Goal: Task Accomplishment & Management: Manage account settings

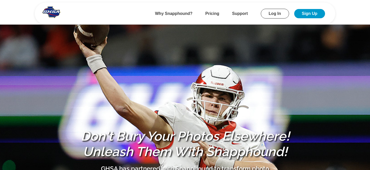
click at [197, 70] on section "Don't Bury Your Photos Elsewhere! Unleash Them With Snapphound! GHSA has partne…" at bounding box center [185, 113] width 370 height 226
click at [269, 12] on link "Log In" at bounding box center [275, 14] width 28 height 10
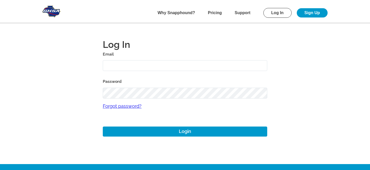
type input "[EMAIL_ADDRESS][DOMAIN_NAME]"
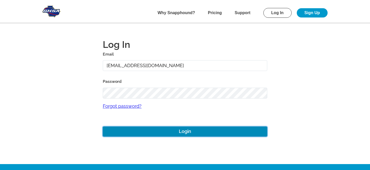
click at [159, 130] on button "Login" at bounding box center [185, 131] width 164 height 10
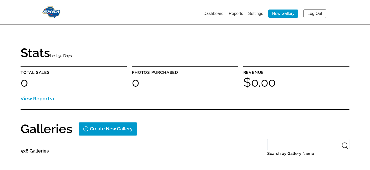
click at [311, 13] on link "Log Out" at bounding box center [314, 13] width 23 height 9
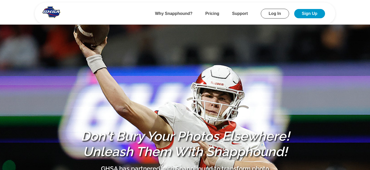
click at [273, 14] on link "Log In" at bounding box center [275, 14] width 28 height 10
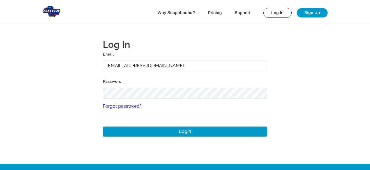
click at [132, 64] on input "alansharp+1@sharpedgeventures.com" at bounding box center [185, 65] width 164 height 11
type input "alansharp@sharpedgeventures.com"
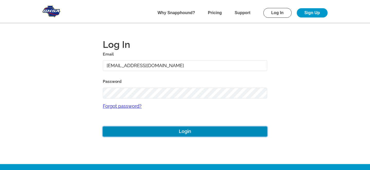
click at [164, 132] on button "Login" at bounding box center [185, 131] width 164 height 10
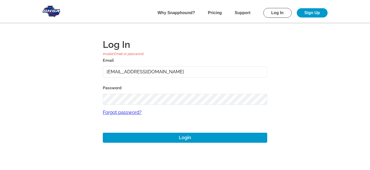
click at [127, 72] on input "alansharp@sharpedgeventures.com" at bounding box center [185, 71] width 164 height 11
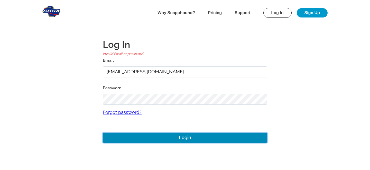
click at [149, 137] on button "Login" at bounding box center [185, 138] width 164 height 10
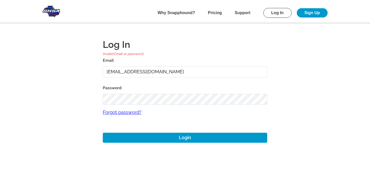
click at [56, 99] on main "Log In Invalid Email or password. Email alansharp@sharpedgeventures.com Passwor…" at bounding box center [185, 85] width 370 height 170
click at [290, 65] on main "Log In Invalid Email or password. Email alansharp@sharpedgeventures.com Passwor…" at bounding box center [185, 85] width 370 height 170
click at [126, 72] on input "alansharp@sharpedgeventures.com" at bounding box center [185, 71] width 164 height 11
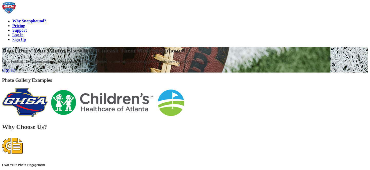
click at [23, 33] on link "Log In" at bounding box center [17, 35] width 11 height 4
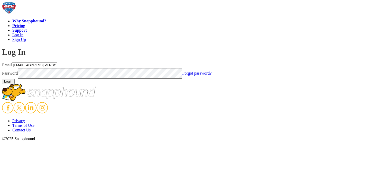
click at [57, 64] on input "gmitchell+archer@gflfootball.com" at bounding box center [34, 64] width 45 height 5
click at [54, 84] on main "Log In Email gmitchell+archer@gflfootball.com Password Forgot password? Login" at bounding box center [185, 65] width 366 height 37
click at [57, 68] on input "gmitchell+archer@gflfootball.com" at bounding box center [34, 64] width 45 height 5
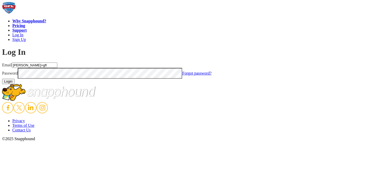
type input "mike+gfl@snapphound.com"
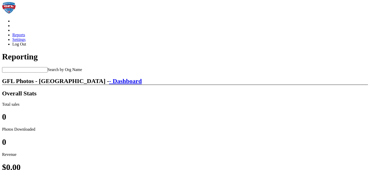
click at [26, 42] on link "Log Out" at bounding box center [19, 44] width 14 height 4
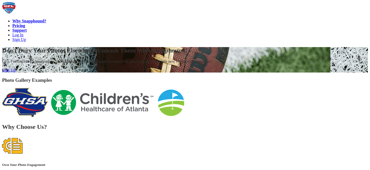
click at [23, 33] on link "Log In" at bounding box center [17, 35] width 11 height 4
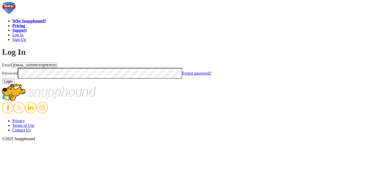
click at [57, 65] on input "gmitchell+archer@gflfootball.com" at bounding box center [34, 64] width 45 height 5
type input "[EMAIL_ADDRESS][DOMAIN_NAME]"
click at [15, 84] on button "Login" at bounding box center [8, 81] width 13 height 5
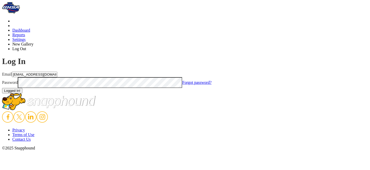
click at [26, 46] on link "Log Out" at bounding box center [19, 48] width 14 height 4
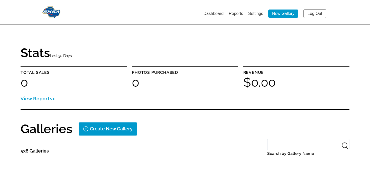
click at [315, 13] on link "Log Out" at bounding box center [314, 13] width 23 height 9
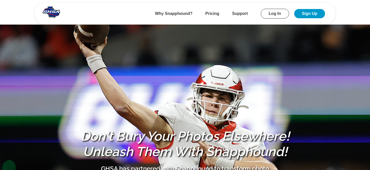
click at [275, 16] on link "Log In" at bounding box center [275, 14] width 28 height 10
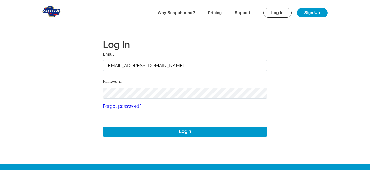
click at [131, 65] on input "[EMAIL_ADDRESS][DOMAIN_NAME]" at bounding box center [185, 65] width 164 height 11
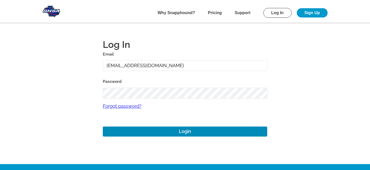
type input "[EMAIL_ADDRESS][DOMAIN_NAME]"
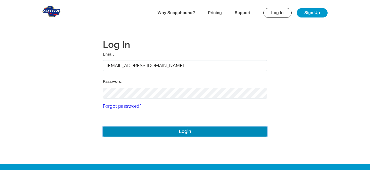
click at [153, 131] on button "Login" at bounding box center [185, 131] width 164 height 10
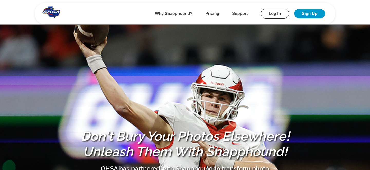
click at [273, 12] on link "Log In" at bounding box center [275, 14] width 28 height 10
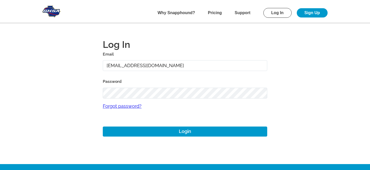
click at [131, 66] on input "alansharp+1@sharpedgeventures.com" at bounding box center [185, 65] width 164 height 11
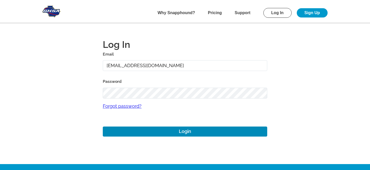
type input "alansharp@sharpedgeventures.com"
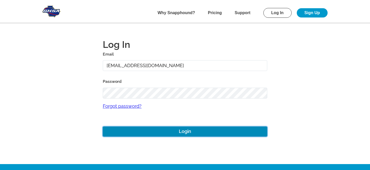
click at [176, 130] on button "Login" at bounding box center [185, 131] width 164 height 10
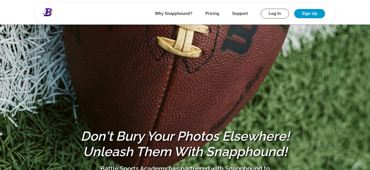
click at [276, 14] on link "Log In" at bounding box center [275, 14] width 28 height 10
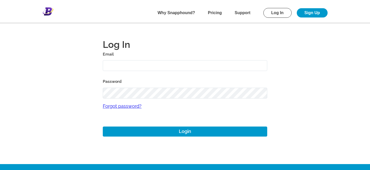
type input "[EMAIL_ADDRESS][DOMAIN_NAME]"
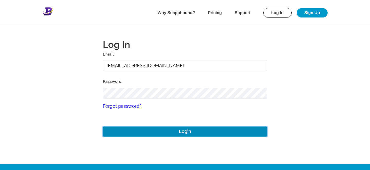
click at [131, 131] on button "Login" at bounding box center [185, 131] width 164 height 10
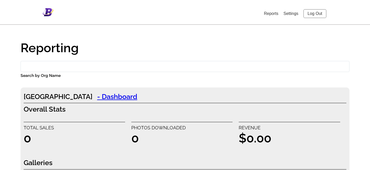
click at [312, 12] on link "Log Out" at bounding box center [314, 13] width 23 height 9
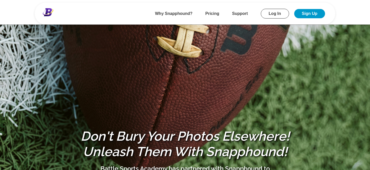
click at [270, 13] on link "Log In" at bounding box center [275, 14] width 28 height 10
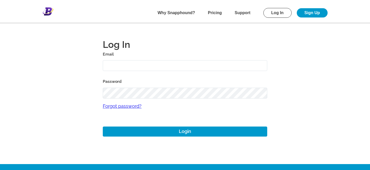
type input "ronbattle@hotmail.com"
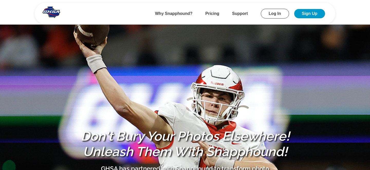
click at [270, 13] on link "Log In" at bounding box center [275, 14] width 28 height 10
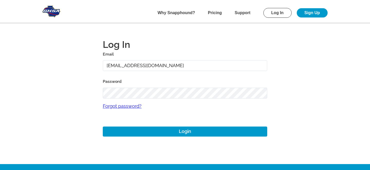
click at [120, 67] on input "[EMAIL_ADDRESS][DOMAIN_NAME]" at bounding box center [185, 65] width 164 height 11
click at [120, 67] on input "alansharp+1@sharpedgeventures.com" at bounding box center [185, 65] width 164 height 11
type input "alansharp@shar"
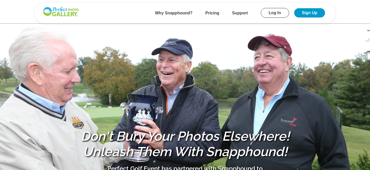
click at [277, 12] on link "Log In" at bounding box center [275, 13] width 28 height 10
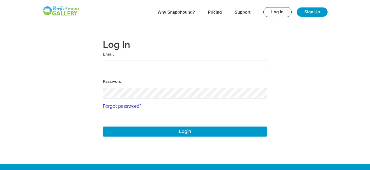
type input "josh+1@perfectgolfevent.com"
click at [126, 64] on input "josh+1@perfectgolfevent.com" at bounding box center [185, 65] width 164 height 11
click at [57, 97] on main "Log In Email josh+1@perfectgolfevent.com Password Forgot password? Login" at bounding box center [185, 82] width 370 height 164
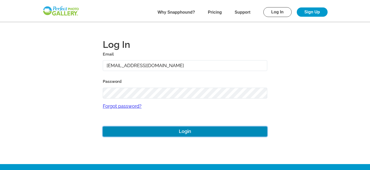
click at [173, 132] on button "Login" at bounding box center [185, 131] width 164 height 10
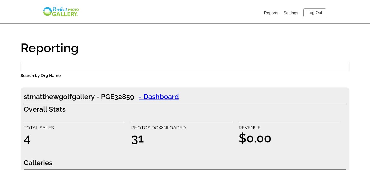
click at [315, 12] on link "Log Out" at bounding box center [314, 12] width 23 height 9
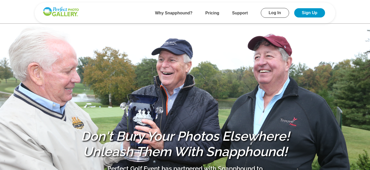
click at [21, 13] on header "Why Snapphound? Pricing Support Log In Sign Up" at bounding box center [185, 12] width 370 height 24
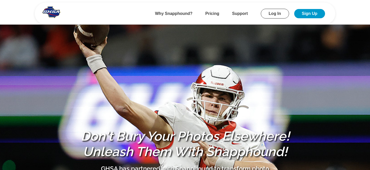
click at [273, 14] on link "Log In" at bounding box center [275, 14] width 28 height 10
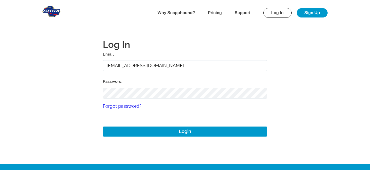
click at [131, 66] on input "[EMAIL_ADDRESS][DOMAIN_NAME]" at bounding box center [185, 65] width 164 height 11
type input "alansharp@sharpedgeventures.com"
click at [68, 137] on main "Log In Email alansharp@sharpedgeventures.com Password Forgot password? Login" at bounding box center [185, 82] width 370 height 164
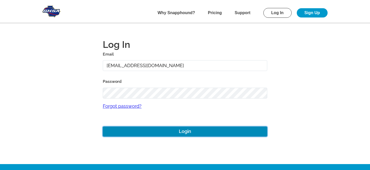
click at [189, 128] on button "Login" at bounding box center [185, 131] width 164 height 10
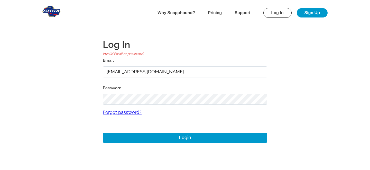
click at [55, 101] on main "Log In Invalid Email or password. Email alansharp@sharpedgeventures.com Passwor…" at bounding box center [185, 85] width 370 height 170
click at [63, 110] on main "Log In Invalid Email or password. Email alansharp@sharpedgeventures.com Passwor…" at bounding box center [185, 85] width 370 height 170
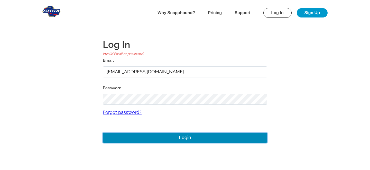
click at [186, 138] on button "Login" at bounding box center [185, 138] width 164 height 10
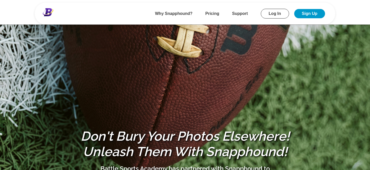
click at [271, 14] on link "Log In" at bounding box center [275, 14] width 28 height 10
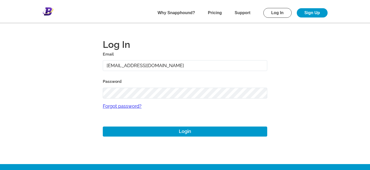
click at [127, 65] on input "ronbattle@hotmail.com" at bounding box center [185, 65] width 164 height 11
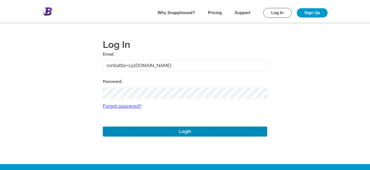
type input "ronbattle+1@hotmail.com"
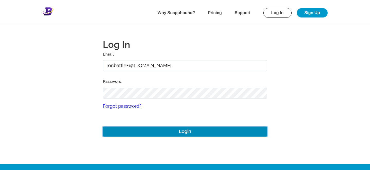
click at [153, 130] on button "Login" at bounding box center [185, 131] width 164 height 10
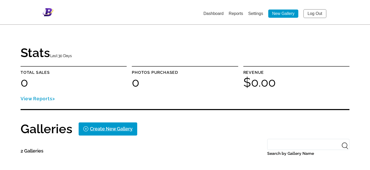
click at [310, 12] on link "Log Out" at bounding box center [314, 13] width 23 height 9
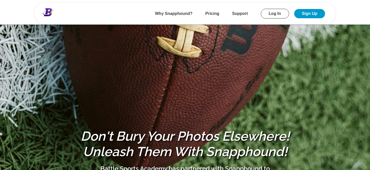
click at [271, 13] on link "Log In" at bounding box center [275, 14] width 28 height 10
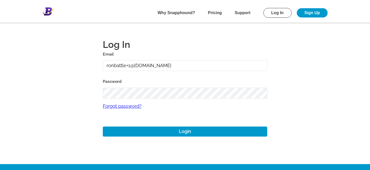
click at [130, 65] on input "ronbattle+1@hotmail.com" at bounding box center [185, 65] width 164 height 11
type input "ronbattle@hotmail.com"
click at [68, 126] on main "Log In Email ronbattle@hotmail.com Password Forgot password? Login" at bounding box center [185, 82] width 370 height 164
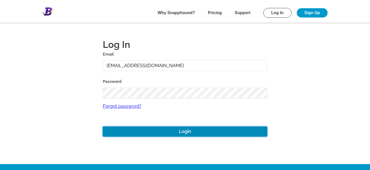
click at [179, 129] on button "Login" at bounding box center [185, 131] width 164 height 10
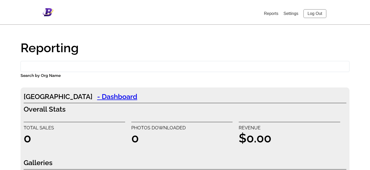
click at [317, 12] on link "Log Out" at bounding box center [314, 13] width 23 height 9
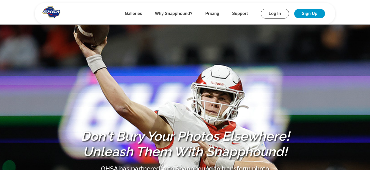
click at [273, 10] on link "Log In" at bounding box center [275, 14] width 28 height 10
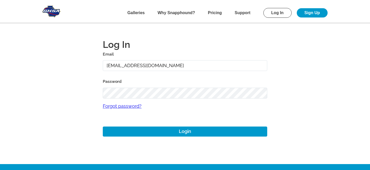
click at [131, 65] on input "[EMAIL_ADDRESS][DOMAIN_NAME]" at bounding box center [185, 65] width 164 height 11
click at [67, 112] on main "Log In Email alansharp@sharpedgeventures.com Password Forgot password? Login" at bounding box center [185, 82] width 370 height 164
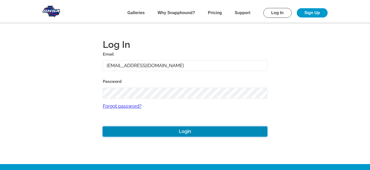
click at [191, 130] on button "Login" at bounding box center [185, 131] width 164 height 10
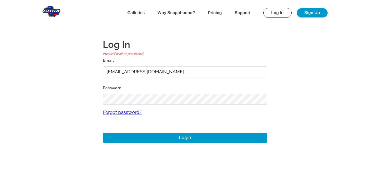
click at [127, 72] on input "alansharp@sharpedgeventures.com" at bounding box center [185, 71] width 164 height 11
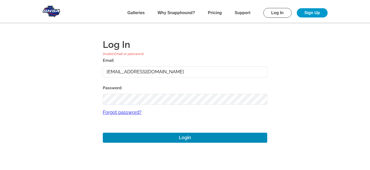
type input "[EMAIL_ADDRESS][DOMAIN_NAME]"
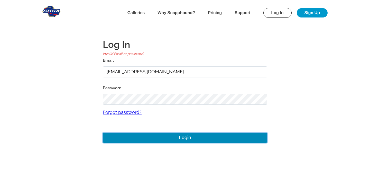
click at [155, 136] on button "Login" at bounding box center [185, 138] width 164 height 10
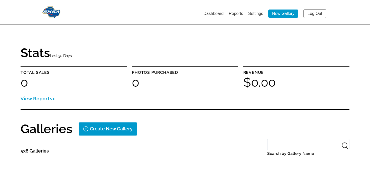
click at [312, 13] on link "Log Out" at bounding box center [314, 13] width 23 height 9
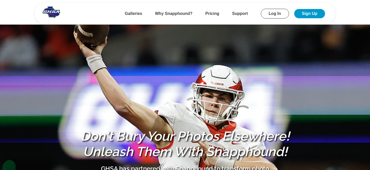
click at [272, 10] on link "Log In" at bounding box center [275, 14] width 28 height 10
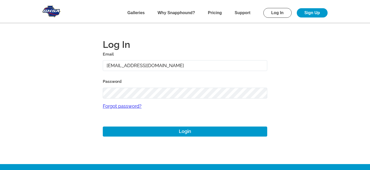
click at [130, 65] on input "alansharp+1@sharpedgeventures.com" at bounding box center [185, 65] width 164 height 11
click at [71, 86] on main "Log In Email alansharp+1@sharpedgeventures.com Password Forgot password? Login" at bounding box center [185, 82] width 370 height 164
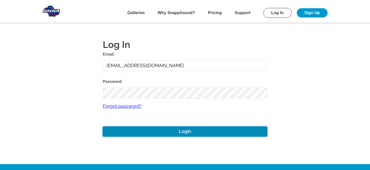
click at [149, 134] on button "Login" at bounding box center [185, 131] width 164 height 10
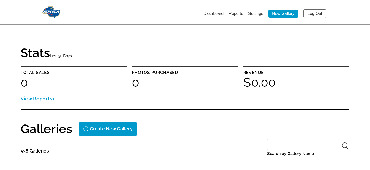
click at [312, 13] on link "Log Out" at bounding box center [314, 13] width 23 height 9
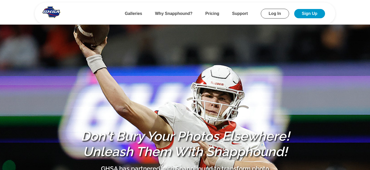
click at [274, 11] on link "Log In" at bounding box center [275, 14] width 28 height 10
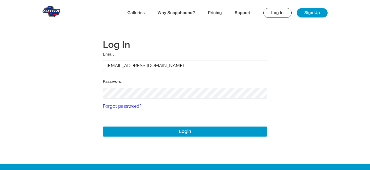
click at [131, 66] on input "alansharp+1@sharpedgeventures.com" at bounding box center [185, 65] width 164 height 11
type input "alansharp@sharpedgeventures.com"
click at [62, 105] on main "Log In Email alansharp@sharpedgeventures.com Password Forgot password? Login" at bounding box center [185, 82] width 370 height 164
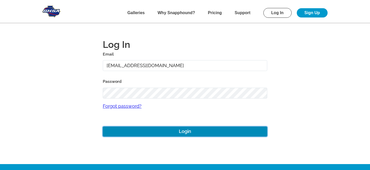
click at [174, 131] on button "Login" at bounding box center [185, 131] width 164 height 10
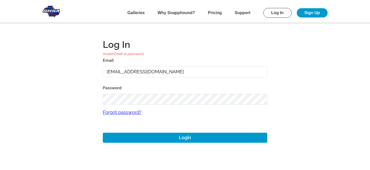
click at [78, 97] on main "Log In Invalid Email or password. Email alansharp@sharpedgeventures.com Passwor…" at bounding box center [185, 85] width 370 height 170
click at [67, 99] on main "Log In Invalid Email or password. Email alansharp@sharpedgeventures.com Passwor…" at bounding box center [185, 85] width 370 height 170
click at [62, 121] on main "Log In Invalid Email or password. Email alansharp@sharpedgeventures.com Passwor…" at bounding box center [185, 85] width 370 height 170
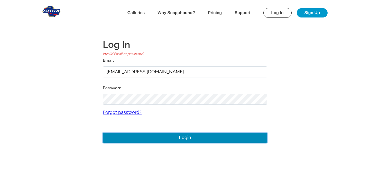
click at [185, 136] on button "Login" at bounding box center [185, 138] width 164 height 10
click at [186, 139] on button "Login" at bounding box center [185, 138] width 164 height 10
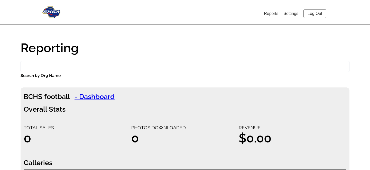
click at [286, 14] on link "Settings" at bounding box center [290, 13] width 15 height 4
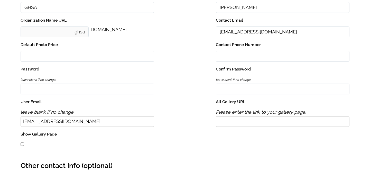
scroll to position [86, 0]
click at [238, 123] on input "All Gallery URL" at bounding box center [283, 121] width 134 height 11
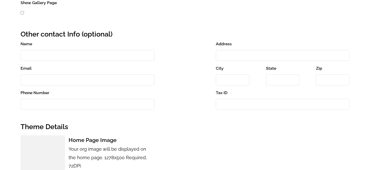
scroll to position [0, 0]
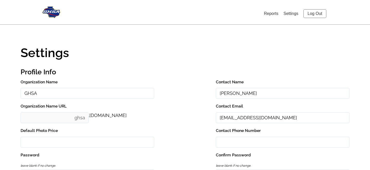
click at [312, 14] on link "Log Out" at bounding box center [314, 13] width 23 height 9
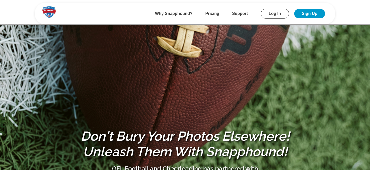
click at [277, 14] on link "Log In" at bounding box center [275, 14] width 28 height 10
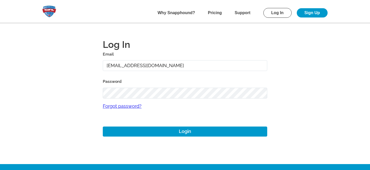
click at [123, 61] on input "[EMAIL_ADDRESS][DOMAIN_NAME]" at bounding box center [185, 65] width 164 height 11
type input "[PERSON_NAME][EMAIL_ADDRESS][DOMAIN_NAME]"
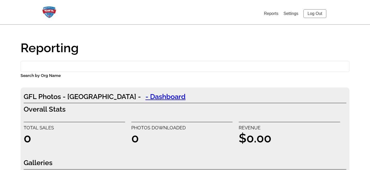
click at [291, 12] on link "Settings" at bounding box center [290, 13] width 15 height 4
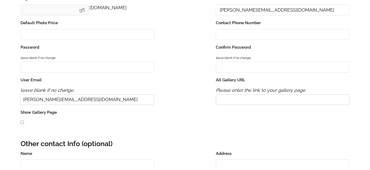
scroll to position [108, 0]
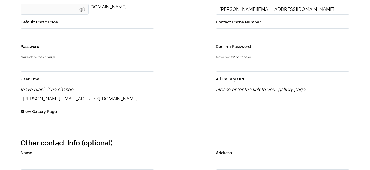
click at [257, 98] on input "All Gallery URL" at bounding box center [283, 98] width 134 height 11
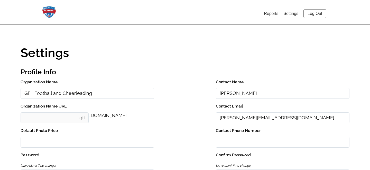
click at [313, 14] on link "Log Out" at bounding box center [314, 13] width 23 height 9
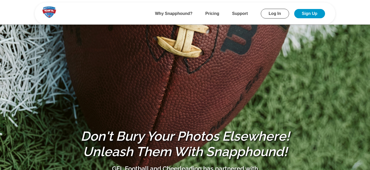
click at [271, 14] on link "Log In" at bounding box center [275, 14] width 28 height 10
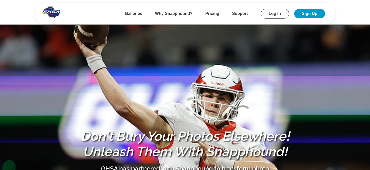
click at [23, 37] on link "Log In" at bounding box center [17, 39] width 11 height 4
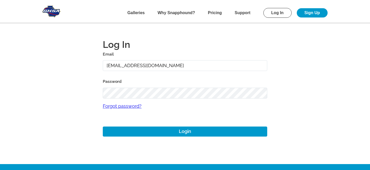
click at [57, 67] on input "[EMAIL_ADDRESS][DOMAIN_NAME]" at bounding box center [34, 69] width 45 height 5
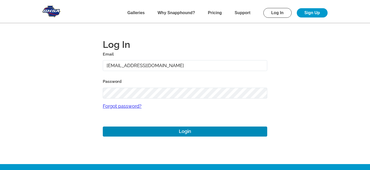
type input "[EMAIL_ADDRESS][DOMAIN_NAME]"
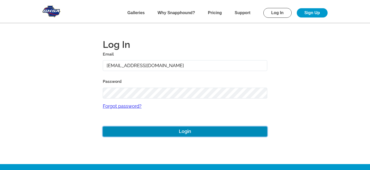
click at [15, 89] on button "Login" at bounding box center [8, 85] width 13 height 5
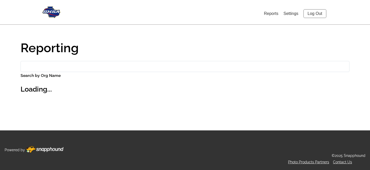
click at [290, 37] on li "Settings" at bounding box center [189, 39] width 355 height 5
click at [26, 37] on link "Settings" at bounding box center [18, 39] width 13 height 4
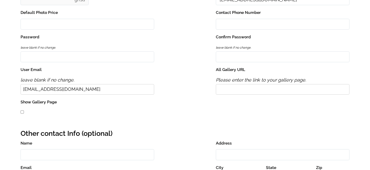
scroll to position [118, 0]
click at [144, 20] on input "All Gallery URL" at bounding box center [120, 17] width 45 height 5
type input "[URL][DOMAIN_NAME]"
click at [22, 25] on div "Show Gallery Page" at bounding box center [185, 22] width 366 height 5
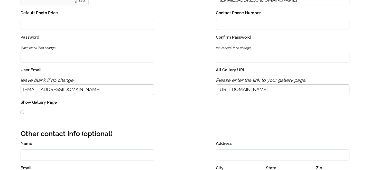
click at [35, 24] on input "Show Gallery Page" at bounding box center [36, 22] width 3 height 3
checkbox input "true"
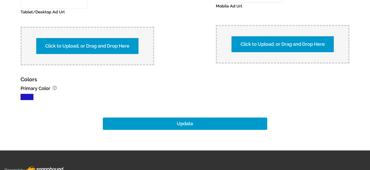
scroll to position [667, 0]
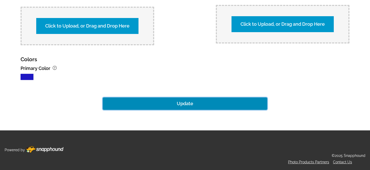
click at [17, 114] on button "Update" at bounding box center [9, 116] width 15 height 5
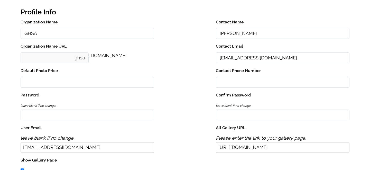
scroll to position [0, 0]
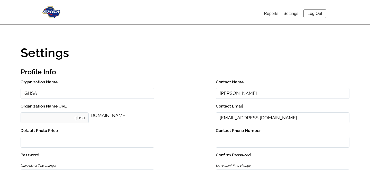
click at [26, 42] on link "Log Out" at bounding box center [19, 44] width 14 height 4
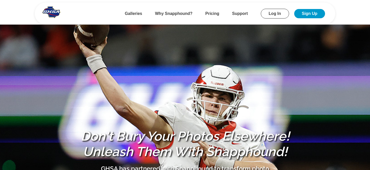
click at [28, 19] on b "Galleries" at bounding box center [20, 21] width 16 height 4
click at [134, 12] on b "Galleries" at bounding box center [133, 13] width 17 height 4
click at [271, 11] on link "Log In" at bounding box center [275, 14] width 28 height 10
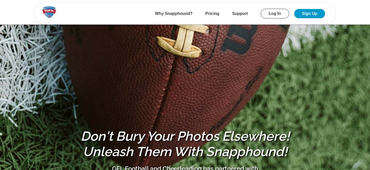
click at [272, 12] on link "Log In" at bounding box center [275, 14] width 28 height 10
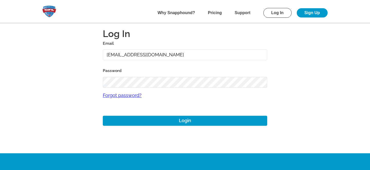
scroll to position [17, 0]
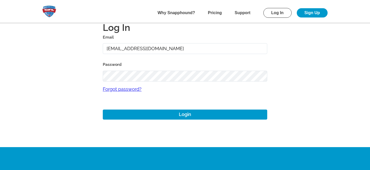
click at [145, 50] on input "[EMAIL_ADDRESS][DOMAIN_NAME]" at bounding box center [185, 48] width 164 height 11
type input "g"
type input "[PERSON_NAME][EMAIL_ADDRESS][DOMAIN_NAME]"
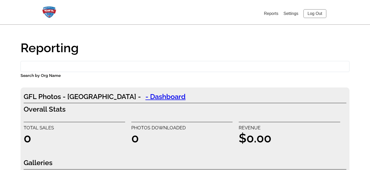
click at [294, 15] on link "Settings" at bounding box center [290, 13] width 15 height 4
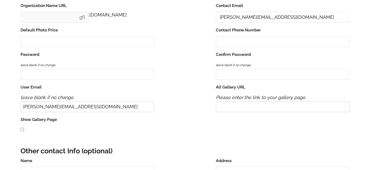
scroll to position [101, 0]
click at [229, 105] on input "All Gallery URL" at bounding box center [283, 106] width 134 height 11
type input "https://ghsa.snapphound.com/events"
click at [23, 128] on input "Show Gallery Page" at bounding box center [22, 128] width 3 height 3
checkbox input "true"
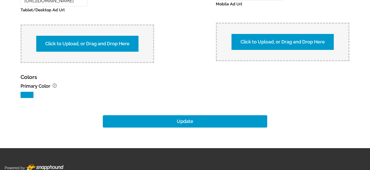
scroll to position [666, 0]
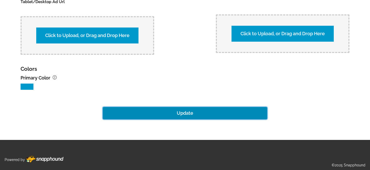
click at [189, 113] on button "Update" at bounding box center [185, 113] width 164 height 12
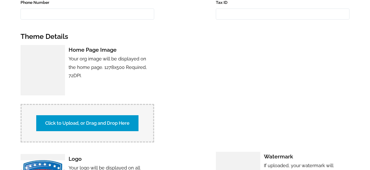
scroll to position [0, 0]
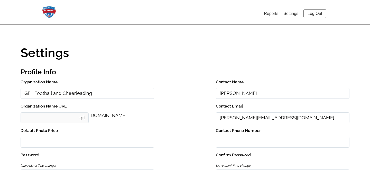
click at [313, 14] on link "Log Out" at bounding box center [314, 13] width 23 height 9
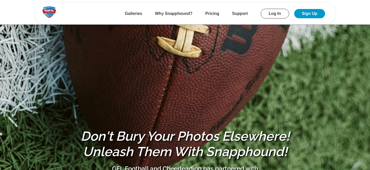
click at [134, 13] on b "Galleries" at bounding box center [133, 13] width 17 height 4
click at [273, 15] on link "Log In" at bounding box center [275, 14] width 28 height 10
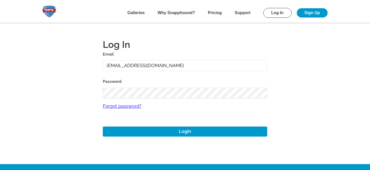
click at [138, 60] on div "Email alansharp+1@sharpedgeventures.com" at bounding box center [185, 61] width 164 height 21
click at [137, 66] on input "[EMAIL_ADDRESS][DOMAIN_NAME]" at bounding box center [185, 65] width 164 height 11
type input "[PERSON_NAME][EMAIL_ADDRESS][DOMAIN_NAME]"
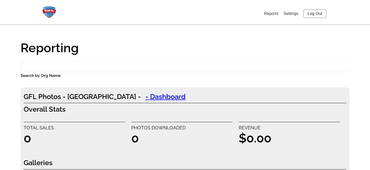
click at [290, 15] on link "Settings" at bounding box center [290, 13] width 15 height 4
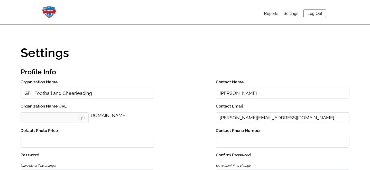
click at [315, 13] on link "Log Out" at bounding box center [314, 13] width 23 height 9
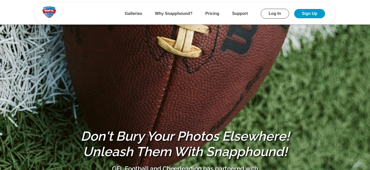
click at [273, 14] on link "Log In" at bounding box center [275, 14] width 28 height 10
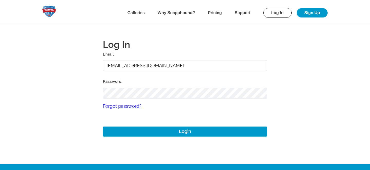
click at [153, 64] on input "[EMAIL_ADDRESS][DOMAIN_NAME]" at bounding box center [185, 65] width 164 height 11
type input "g"
type input "[PERSON_NAME][EMAIL_ADDRESS][DOMAIN_NAME]"
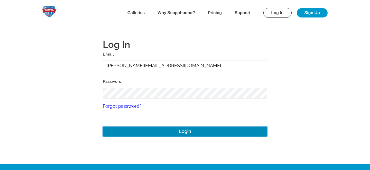
click at [182, 131] on button "Login" at bounding box center [185, 131] width 164 height 10
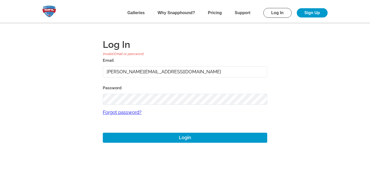
click at [74, 100] on main "Log In Invalid Email or password. Email [PERSON_NAME][EMAIL_ADDRESS][DOMAIN_NAM…" at bounding box center [185, 85] width 370 height 170
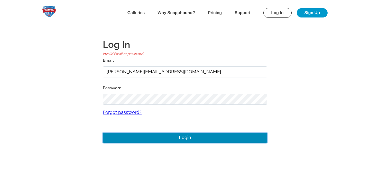
click at [187, 137] on button "Login" at bounding box center [185, 138] width 164 height 10
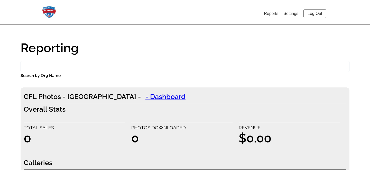
click at [290, 15] on link "Settings" at bounding box center [290, 13] width 15 height 4
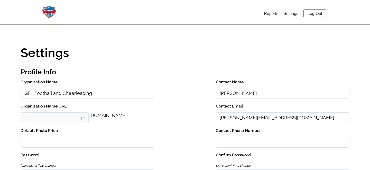
click at [314, 14] on link "Log Out" at bounding box center [314, 13] width 23 height 9
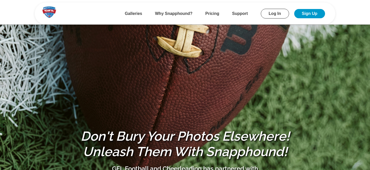
click at [135, 12] on b "Galleries" at bounding box center [133, 13] width 17 height 4
click at [135, 14] on b "Galleries" at bounding box center [133, 13] width 17 height 4
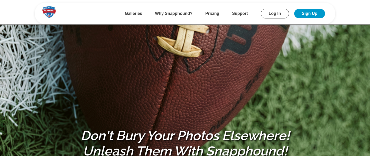
click at [272, 14] on link "Log In" at bounding box center [275, 14] width 28 height 10
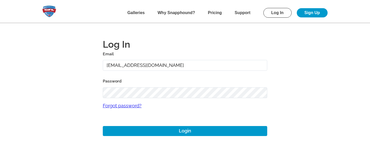
click at [134, 13] on b "Galleries" at bounding box center [135, 13] width 17 height 4
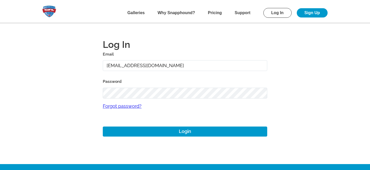
click at [142, 65] on input "alansharp+1@sharpedgeventures.com" at bounding box center [185, 65] width 164 height 11
type input "mike+gfl@snapphound.com"
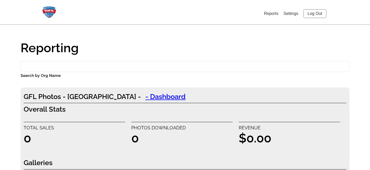
click at [290, 10] on li "Settings" at bounding box center [290, 13] width 15 height 8
click at [290, 12] on link "Settings" at bounding box center [290, 13] width 15 height 4
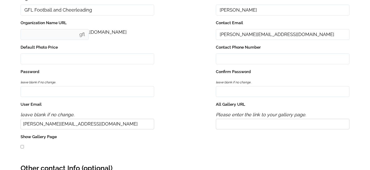
scroll to position [84, 0]
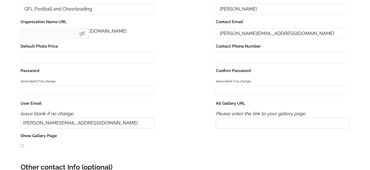
click at [227, 123] on input "All Gallery URL" at bounding box center [283, 123] width 134 height 11
drag, startPoint x: 219, startPoint y: 124, endPoint x: 248, endPoint y: 123, distance: 28.8
click at [248, 123] on input "All Gallery URL" at bounding box center [283, 123] width 134 height 11
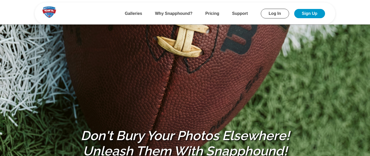
click at [275, 14] on link "Log In" at bounding box center [275, 14] width 28 height 10
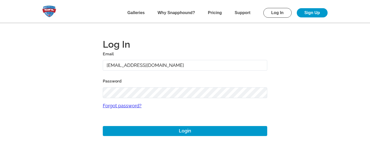
click at [151, 67] on input "[EMAIL_ADDRESS][DOMAIN_NAME]" at bounding box center [185, 65] width 164 height 11
type input "g"
type input "[PERSON_NAME][EMAIL_ADDRESS][DOMAIN_NAME]"
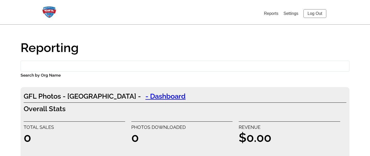
click at [290, 13] on link "Settings" at bounding box center [290, 13] width 15 height 4
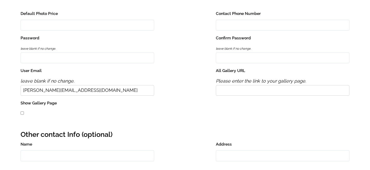
scroll to position [124, 0]
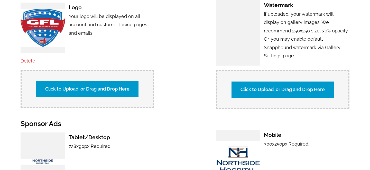
scroll to position [675, 0]
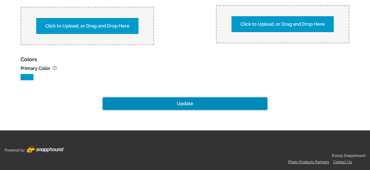
click at [183, 103] on button "Update" at bounding box center [185, 103] width 164 height 12
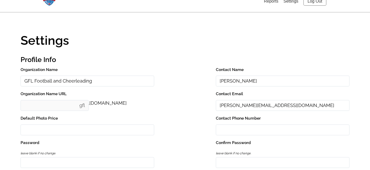
scroll to position [0, 0]
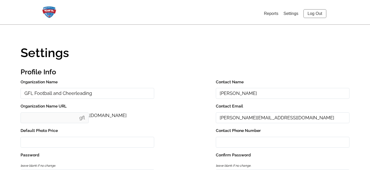
click at [317, 15] on link "Log Out" at bounding box center [314, 13] width 23 height 9
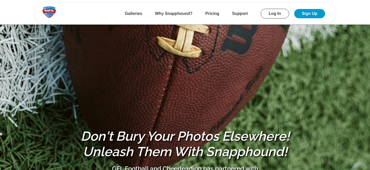
click at [273, 17] on link "Log In" at bounding box center [275, 14] width 28 height 10
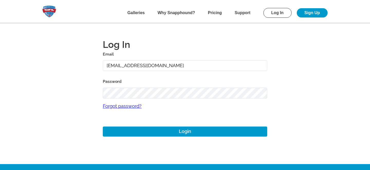
click at [134, 65] on input "[EMAIL_ADDRESS][DOMAIN_NAME]" at bounding box center [185, 65] width 164 height 11
type input "[PERSON_NAME][EMAIL_ADDRESS][DOMAIN_NAME]"
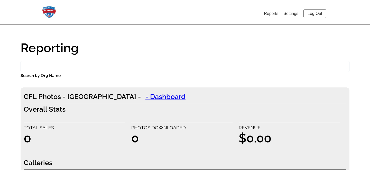
click at [291, 12] on link "Settings" at bounding box center [290, 13] width 15 height 4
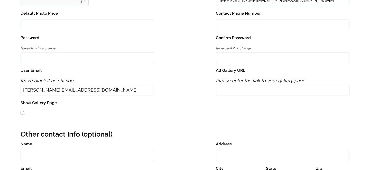
scroll to position [114, 0]
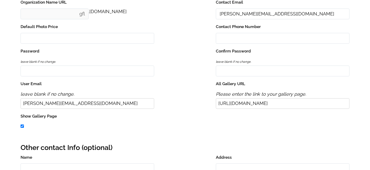
scroll to position [105, 0]
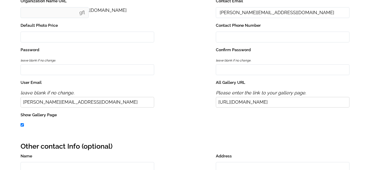
click at [21, 124] on input "Show Gallery Page" at bounding box center [22, 124] width 3 height 3
checkbox input "false"
drag, startPoint x: 304, startPoint y: 103, endPoint x: 206, endPoint y: 103, distance: 98.6
click at [206, 103] on div "Organization Name GFL Football and Cheerleading Contact Name Boo Mitchell .snap…" at bounding box center [185, 53] width 329 height 160
click at [167, 111] on div "Organization Name GFL Football and Cheerleading Contact Name Boo Mitchell .snap…" at bounding box center [185, 53] width 329 height 160
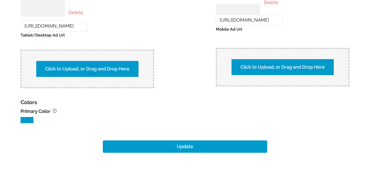
scroll to position [675, 0]
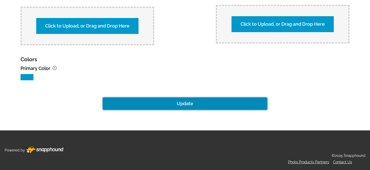
click at [183, 103] on button "Update" at bounding box center [185, 103] width 164 height 12
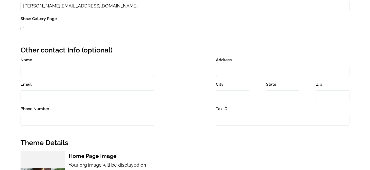
scroll to position [0, 0]
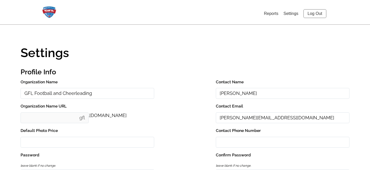
click at [311, 15] on link "Log Out" at bounding box center [314, 13] width 23 height 9
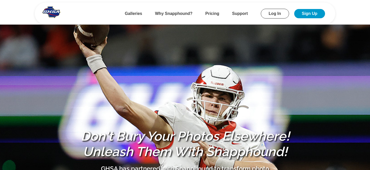
click at [132, 13] on b "Galleries" at bounding box center [133, 13] width 17 height 4
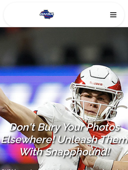
click at [115, 11] on nav "Galleries Why Snapphound? Pricing Support Log In Sign Up" at bounding box center [64, 15] width 121 height 24
click at [113, 14] on span at bounding box center [113, 14] width 6 height 1
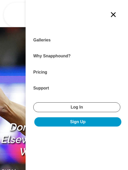
click at [113, 14] on span at bounding box center [113, 14] width 5 height 5
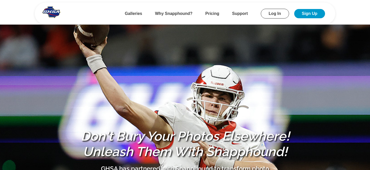
click at [133, 14] on b "Galleries" at bounding box center [133, 13] width 17 height 4
